Goal: Task Accomplishment & Management: Manage account settings

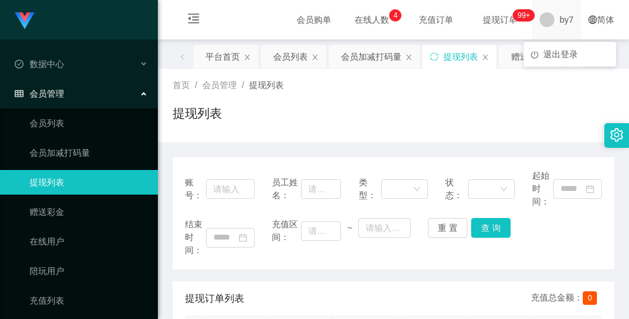
click at [540, 16] on span at bounding box center [547, 19] width 15 height 15
click at [570, 52] on span "退出登录" at bounding box center [560, 54] width 35 height 10
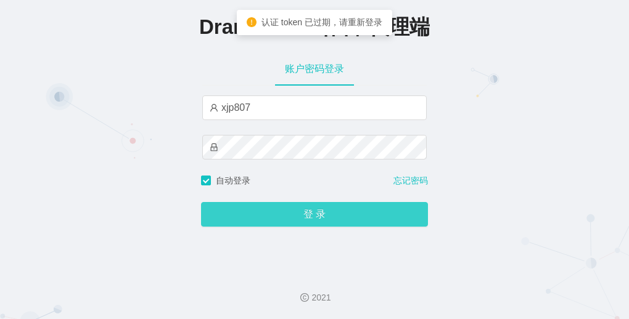
click at [292, 220] on button "登 录" at bounding box center [314, 214] width 227 height 25
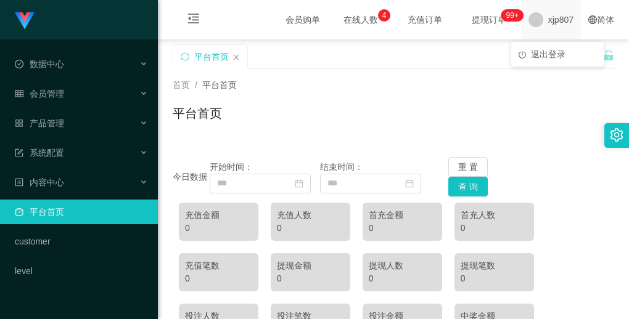
drag, startPoint x: 551, startPoint y: 24, endPoint x: 529, endPoint y: 37, distance: 25.7
click at [550, 25] on span "xjp807" at bounding box center [560, 19] width 25 height 39
click at [552, 49] on span "退出登录" at bounding box center [548, 54] width 35 height 10
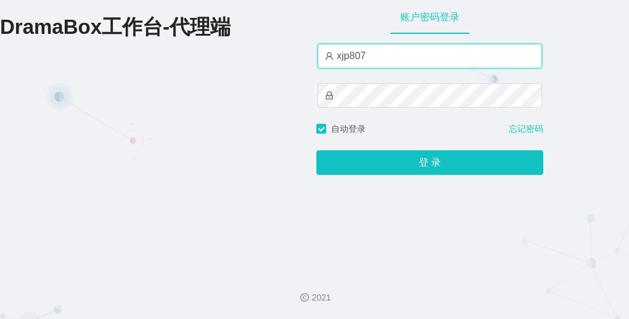
click at [381, 55] on input "xjp807" at bounding box center [430, 56] width 224 height 25
click at [381, 56] on input "xjp807" at bounding box center [430, 56] width 224 height 25
paste input "yn"
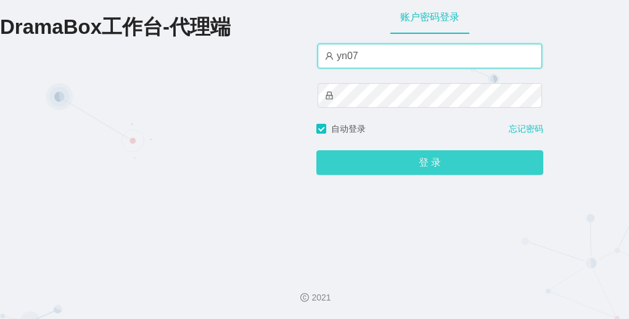
type input "yn07"
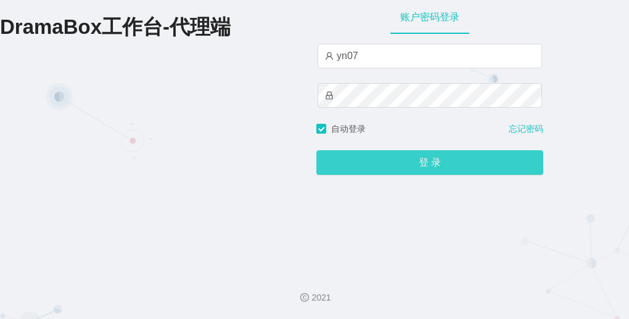
click at [373, 163] on button "登 录" at bounding box center [429, 162] width 227 height 25
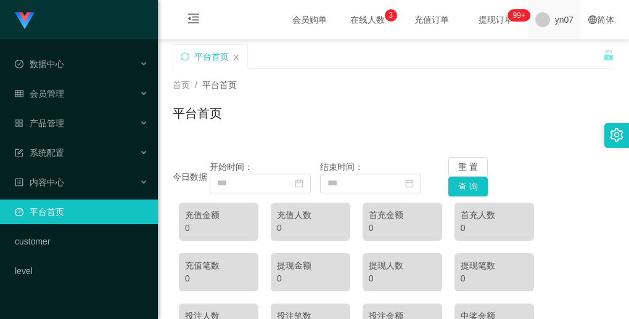
click at [555, 21] on span "yn07" at bounding box center [564, 19] width 19 height 39
drag, startPoint x: 559, startPoint y: 20, endPoint x: 554, endPoint y: 68, distance: 47.7
click at [558, 21] on span "yn07" at bounding box center [564, 19] width 19 height 39
click at [548, 56] on span "退出登录" at bounding box center [555, 54] width 35 height 10
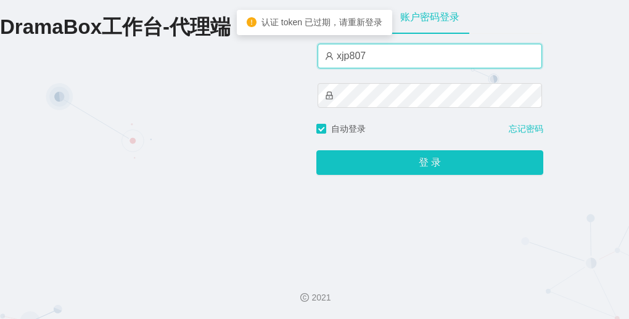
drag, startPoint x: 386, startPoint y: 59, endPoint x: 309, endPoint y: 44, distance: 78.6
click at [309, 44] on div "DramaBox工作台-代理端 账户密码登录 xjp807 自动登录 忘记密码 登 录" at bounding box center [314, 131] width 629 height 262
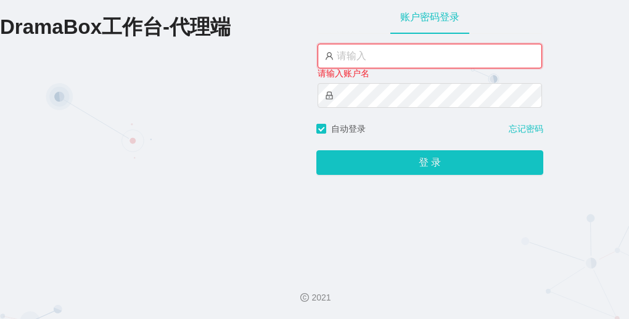
click at [392, 64] on input "text" at bounding box center [430, 56] width 224 height 25
paste input "by7"
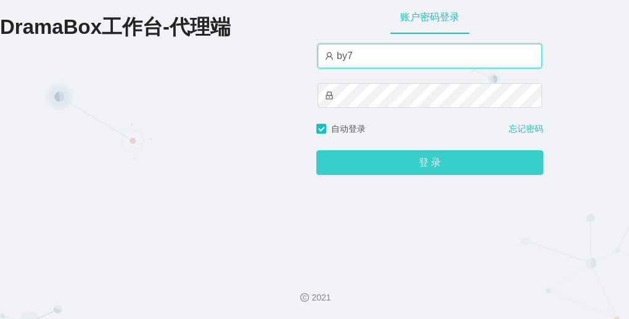
type input "by7"
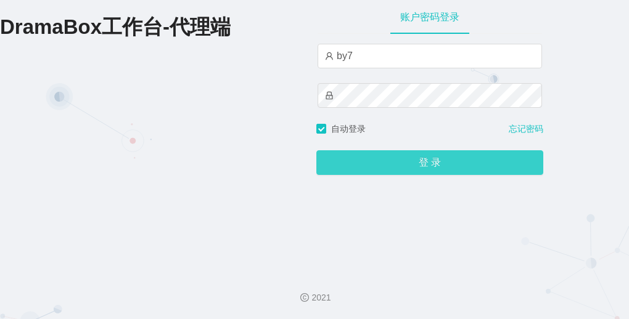
click at [378, 155] on button "登 录" at bounding box center [429, 162] width 227 height 25
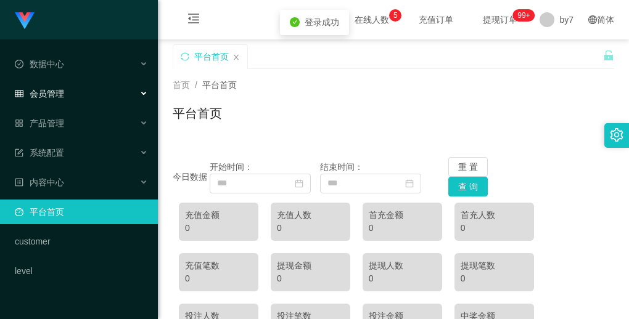
drag, startPoint x: 49, startPoint y: 98, endPoint x: 52, endPoint y: 107, distance: 9.6
click at [51, 101] on div "会员管理" at bounding box center [79, 93] width 158 height 25
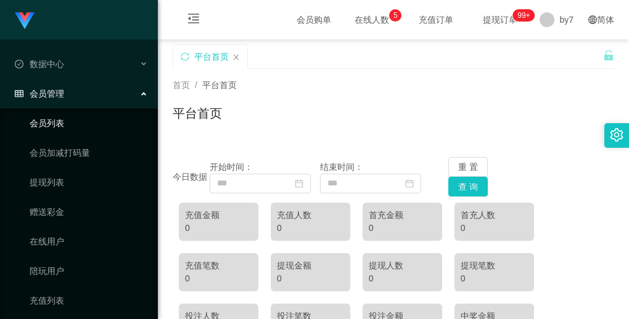
click at [62, 126] on link "会员列表" at bounding box center [89, 123] width 118 height 25
